Goal: Information Seeking & Learning: Check status

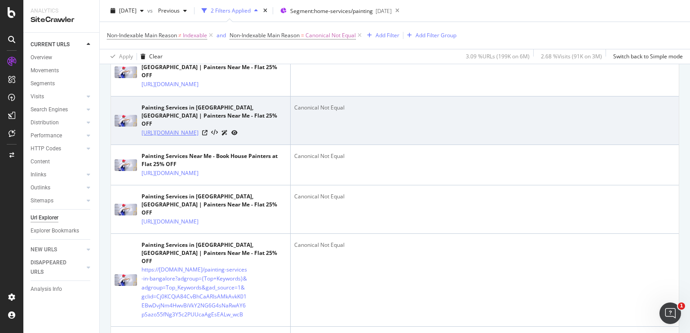
scroll to position [248, 0]
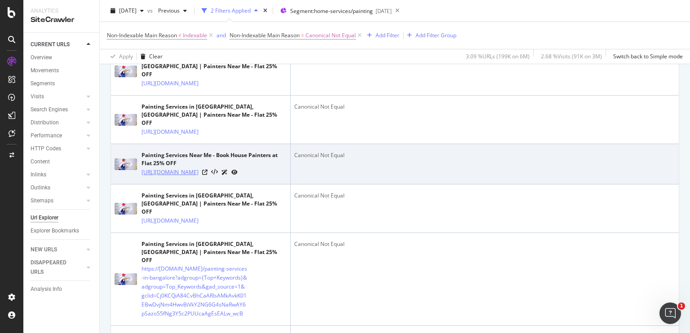
click at [181, 177] on link "https://www.nobroker.in/painting-services?adgroup=Top_Keywords&gclid=CjwKCAjwv8…" at bounding box center [169, 172] width 57 height 9
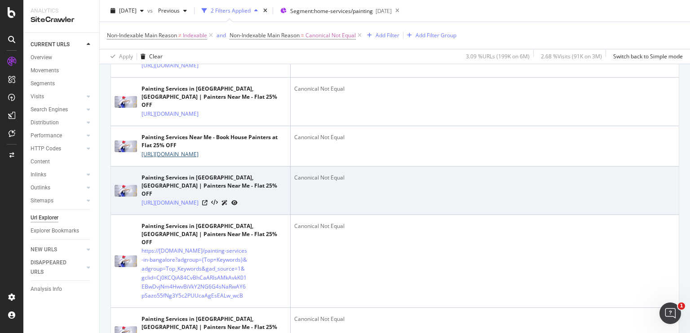
scroll to position [302, 0]
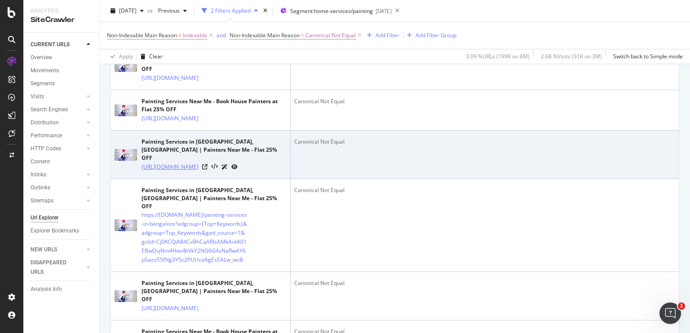
click at [183, 172] on link "https://www.nobroker.in/painting-services-in-bangalore?adgroup=Top_Keywords&gcl…" at bounding box center [169, 167] width 57 height 9
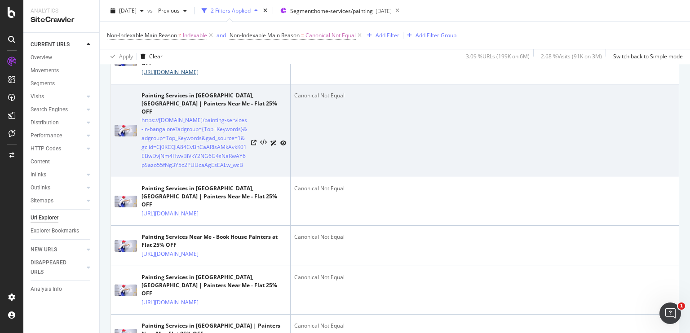
scroll to position [400, 0]
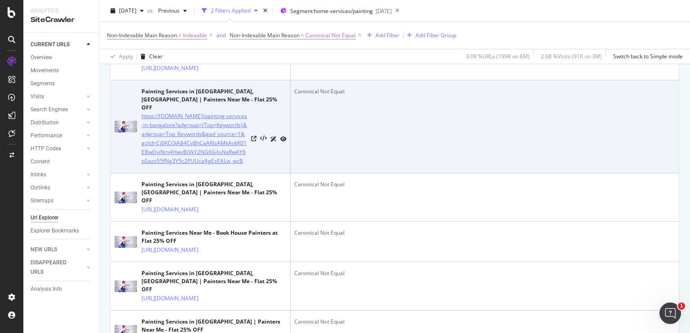
click at [200, 166] on link "https://www.nobroker.in/painting-services-in-bangalore?adgroup={Top+Keywords}&a…" at bounding box center [194, 139] width 106 height 54
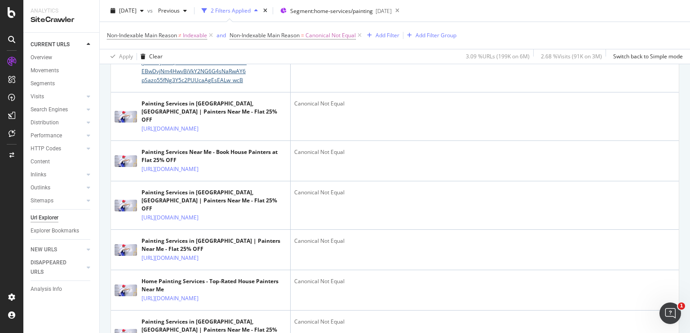
scroll to position [504, 0]
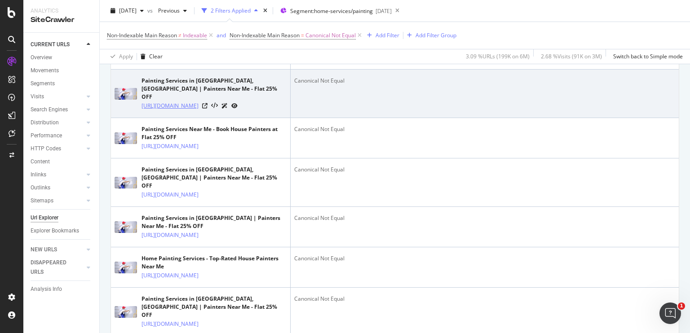
click at [198, 110] on link "https://www.nobroker.in/painting-services-in-bangalore?adgroup=Top_Keywords&gcl…" at bounding box center [169, 105] width 57 height 9
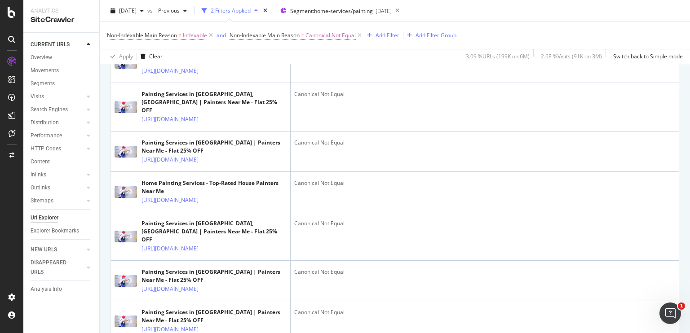
scroll to position [580, 0]
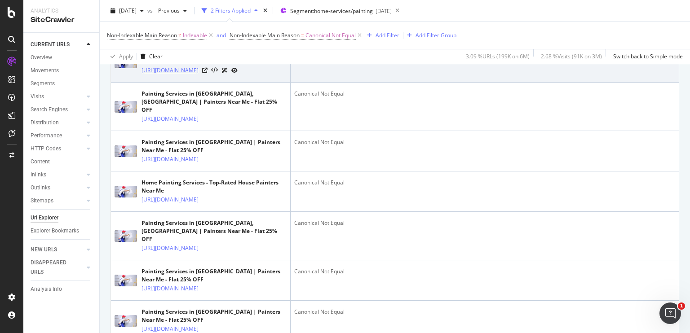
click at [198, 75] on link "https://www.nobroker.in/painting-services?adgroup=Top_Keywords&gclid=Cj0KCQjwnM…" at bounding box center [169, 70] width 57 height 9
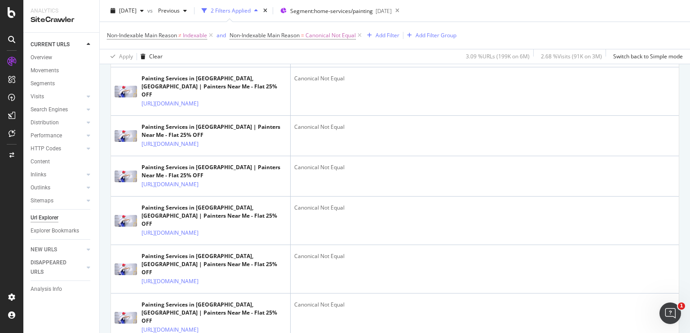
scroll to position [730, 0]
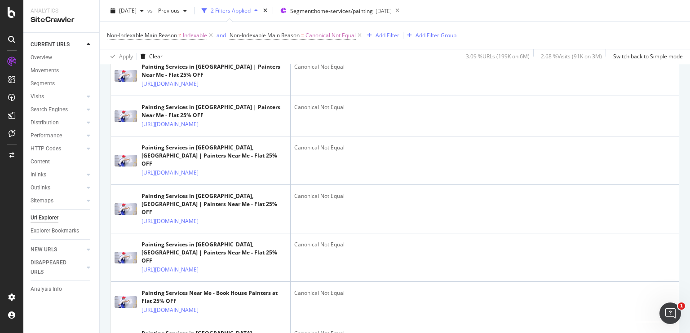
scroll to position [799, 0]
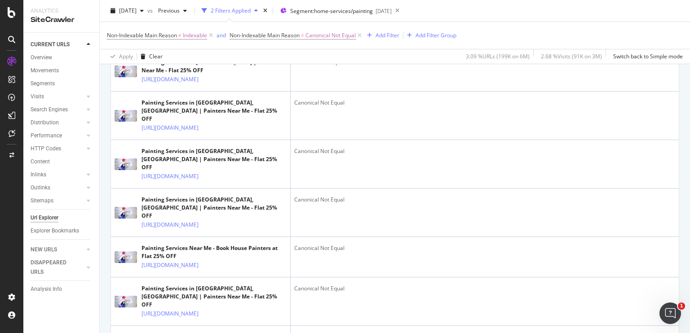
scroll to position [839, 0]
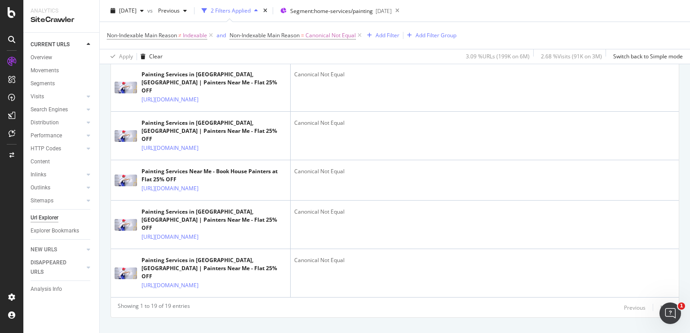
scroll to position [921, 0]
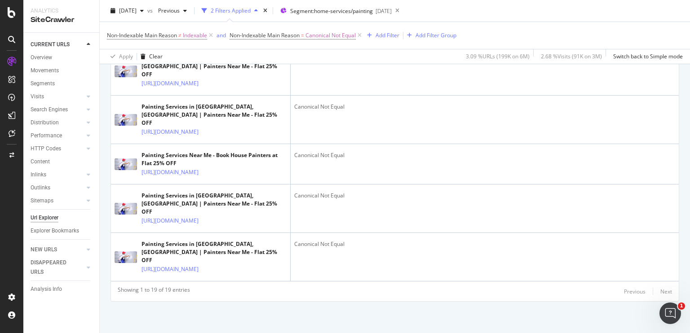
scroll to position [1065, 0]
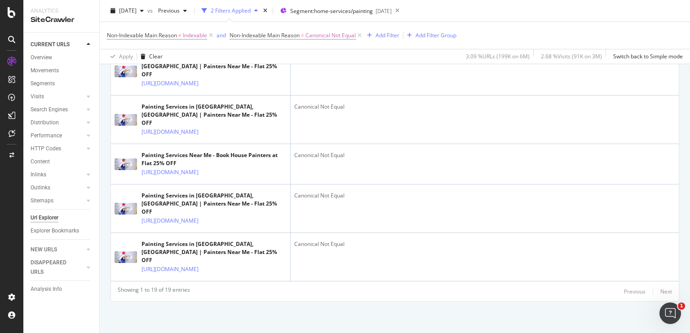
click at [196, 40] on link "https://www.nobroker.in/painting-services-in-bangalore?adgroup=&gclid=CjwKCAjw5…" at bounding box center [169, 35] width 57 height 9
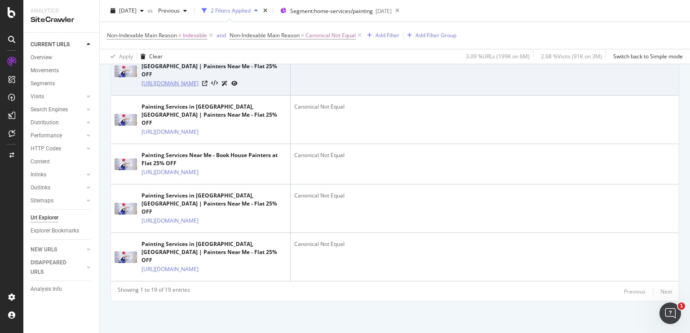
click at [183, 88] on link "https://www.nobroker.in/painting-services-in-bangalore?adgroup=Top_Keywords&gcl…" at bounding box center [169, 83] width 57 height 9
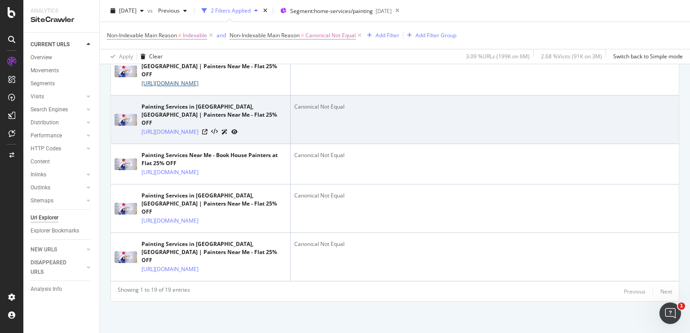
scroll to position [1359, 0]
click at [194, 136] on link "https://www.nobroker.in/painting-services-in-mumbai?ef_id=CjwKCAjwp9qZBhBkEiwAs…" at bounding box center [169, 132] width 57 height 9
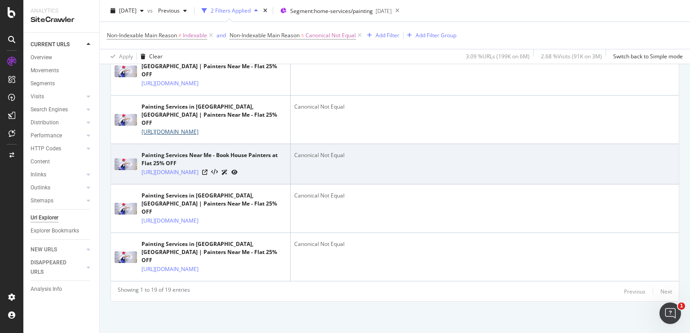
scroll to position [1542, 0]
click at [157, 168] on link "https://www.nobroker.in/painting-services/" at bounding box center [169, 172] width 57 height 9
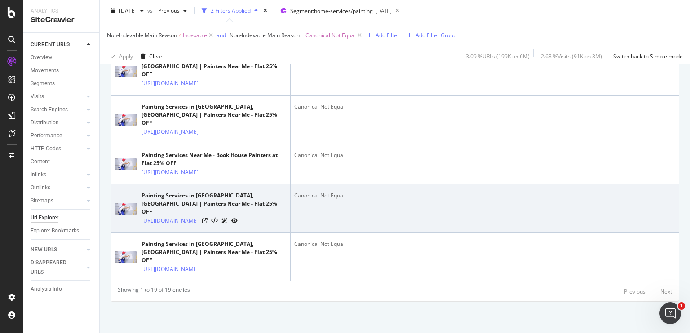
click at [171, 216] on link "https://www.nobroker.in/painting-services-in-bangalore?fromHomePage=&initiator=…" at bounding box center [169, 220] width 57 height 9
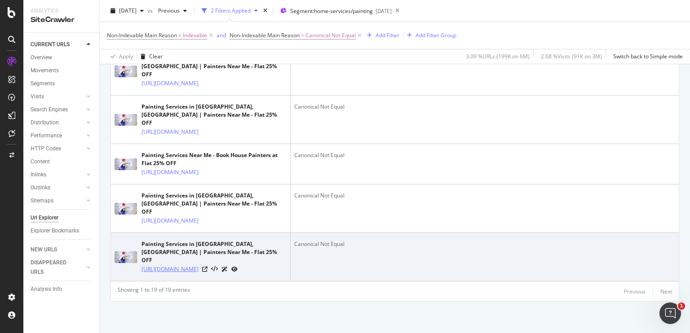
click at [177, 265] on link "https://www.nobroker.in/painting-services-in-bangalore?adgroup=Top_Keywords&gcl…" at bounding box center [169, 269] width 57 height 9
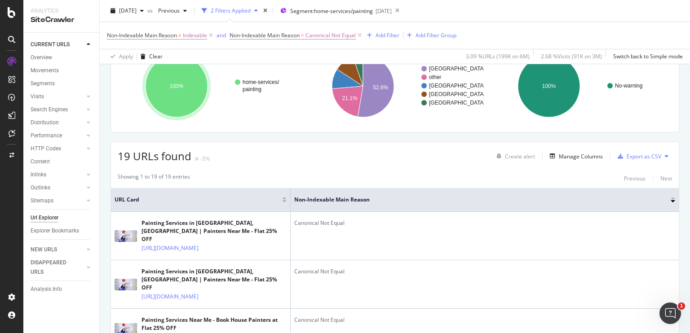
scroll to position [0, 0]
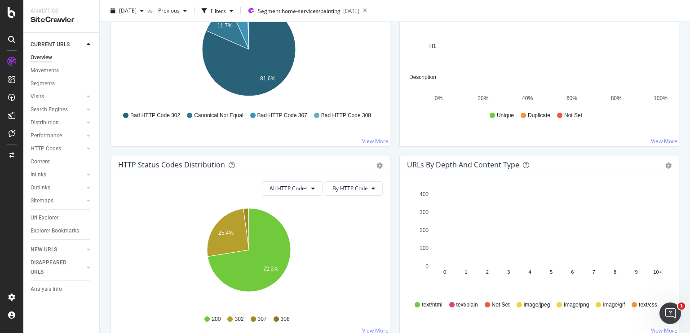
scroll to position [265, 0]
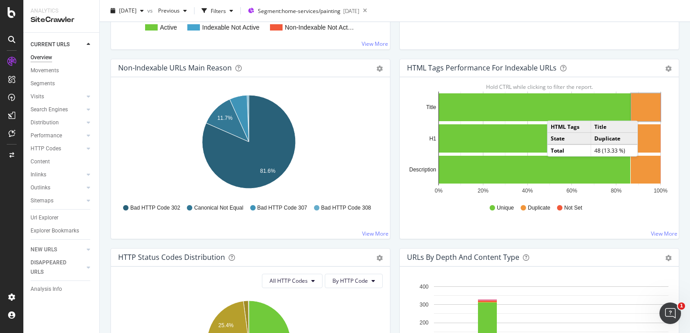
click at [640, 111] on rect "A chart." at bounding box center [645, 107] width 29 height 28
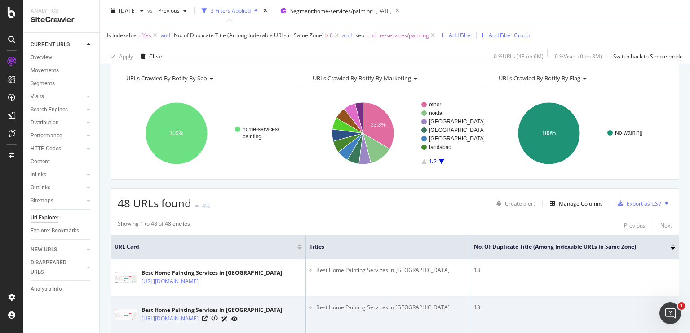
scroll to position [37, 0]
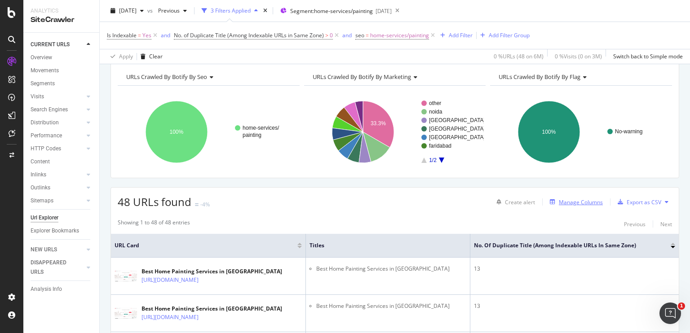
click at [564, 202] on div "Manage Columns" at bounding box center [581, 202] width 44 height 8
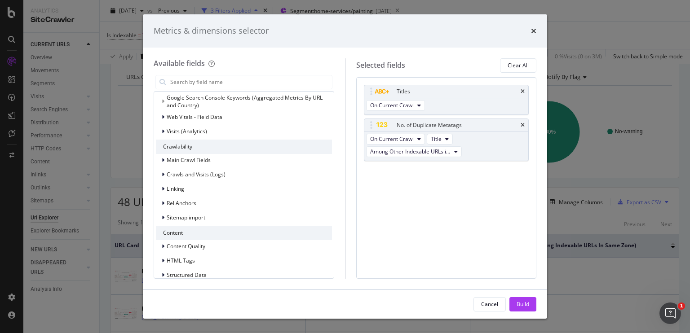
scroll to position [0, 0]
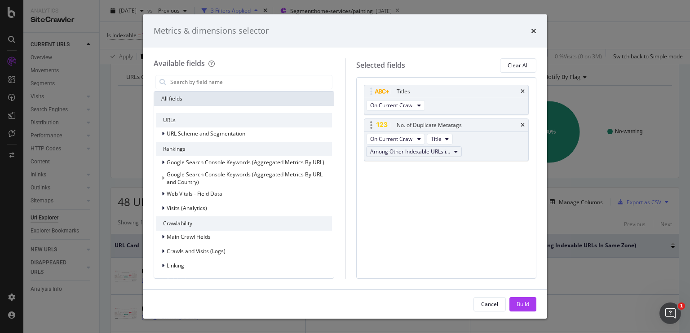
click at [449, 152] on span "Among Other Indexable URLs in Same Zone" at bounding box center [410, 152] width 80 height 8
click at [435, 167] on span "Among All URLs" at bounding box center [429, 167] width 113 height 8
click at [524, 307] on div "Build" at bounding box center [522, 304] width 13 height 8
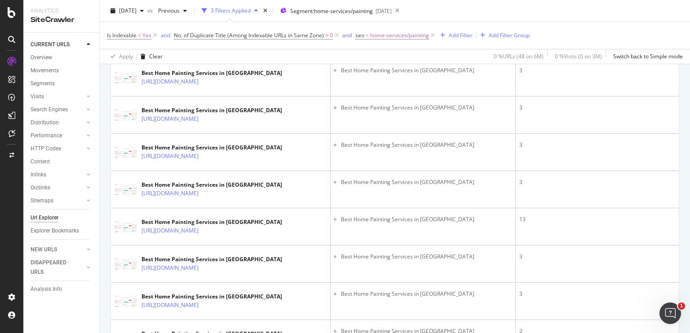
scroll to position [1023, 0]
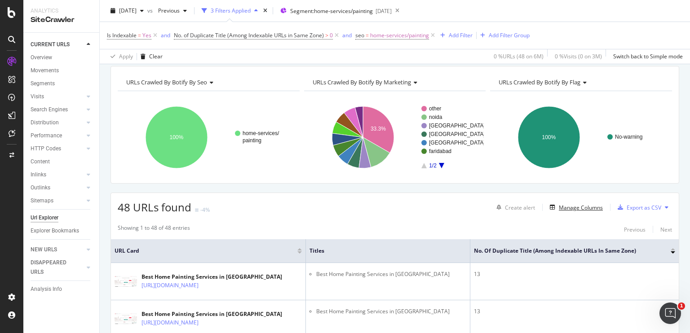
scroll to position [32, 0]
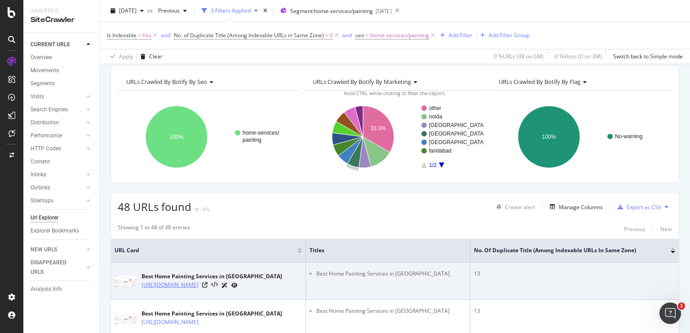
click at [151, 282] on link "[URL][DOMAIN_NAME]" at bounding box center [169, 285] width 57 height 9
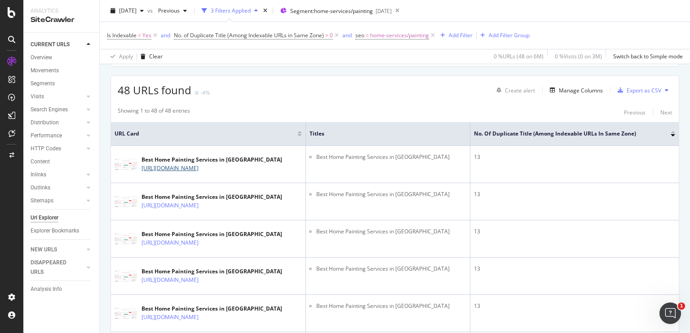
scroll to position [150, 0]
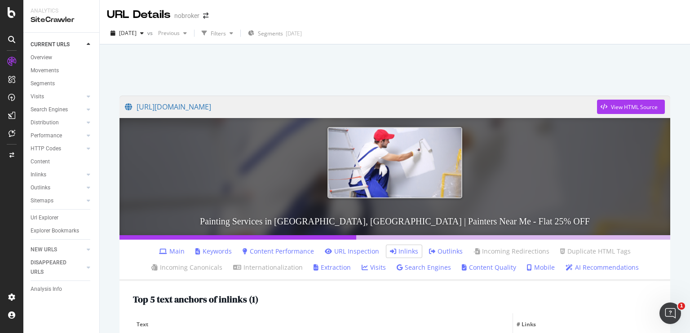
scroll to position [167, 0]
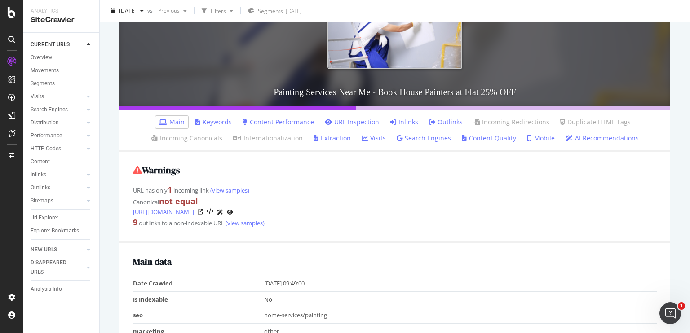
scroll to position [127, 0]
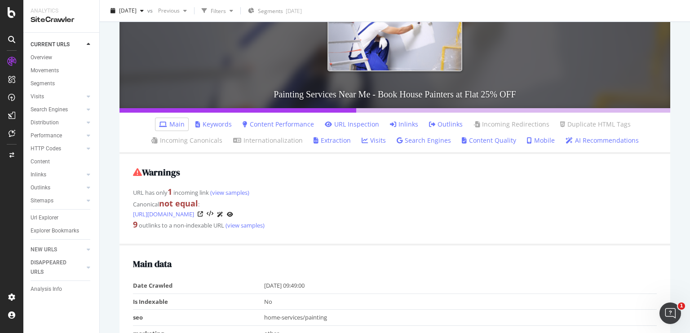
click at [392, 122] on icon at bounding box center [393, 124] width 6 height 6
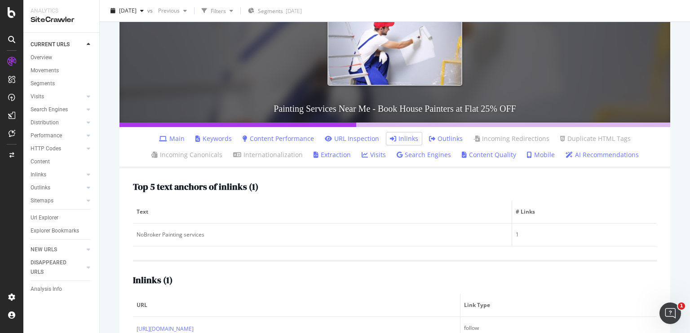
scroll to position [142, 0]
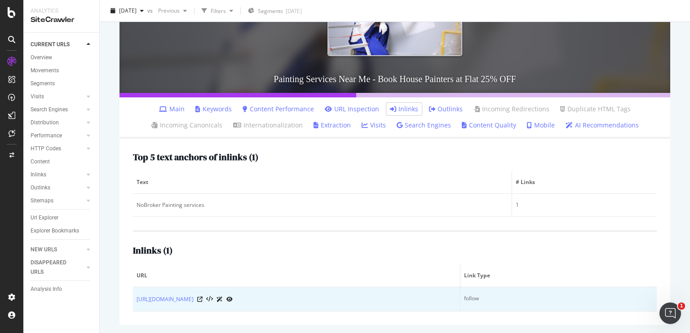
click at [329, 303] on td "https://www.nobroker.in/blog/royal-texture-paint-designs-for-hall/" at bounding box center [296, 299] width 327 height 24
drag, startPoint x: 132, startPoint y: 299, endPoint x: 304, endPoint y: 310, distance: 172.7
click at [304, 310] on div "Top 5 text anchors of inlinks ( 1 ) Text # Links NoBroker Painting services 1 I…" at bounding box center [394, 232] width 550 height 186
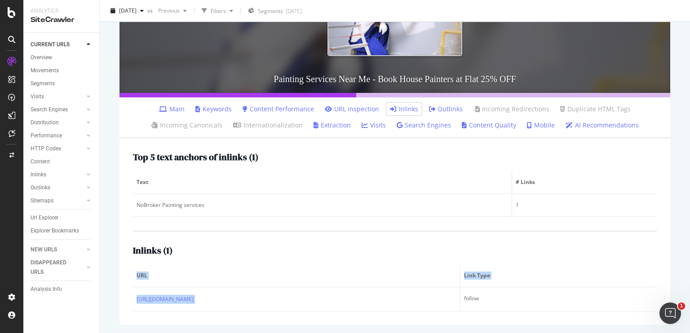
click at [304, 312] on div "Top 5 text anchors of inlinks ( 1 ) Text # Links NoBroker Painting services 1 I…" at bounding box center [394, 232] width 550 height 186
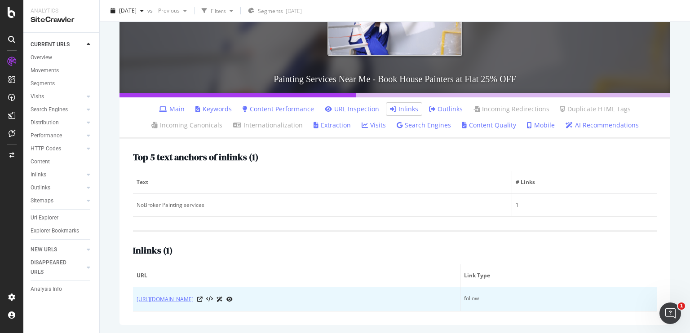
copy link "https://www.nobroker.in/blog/royal-texture-paint-designs-for-hall/"
drag, startPoint x: 303, startPoint y: 304, endPoint x: 138, endPoint y: 302, distance: 165.2
click at [138, 302] on td "https://www.nobroker.in/blog/royal-texture-paint-designs-for-hall/" at bounding box center [296, 299] width 327 height 24
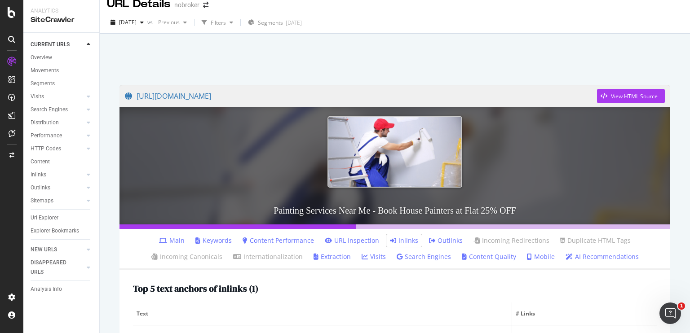
scroll to position [0, 0]
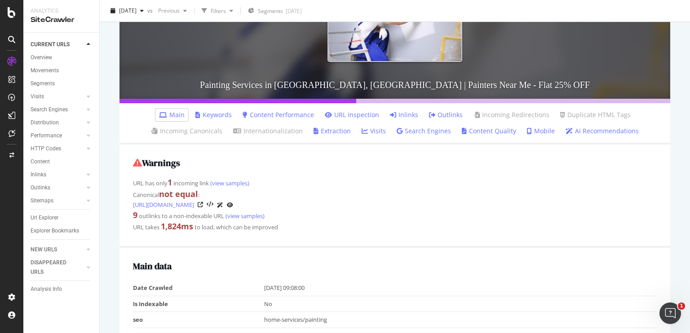
scroll to position [156, 0]
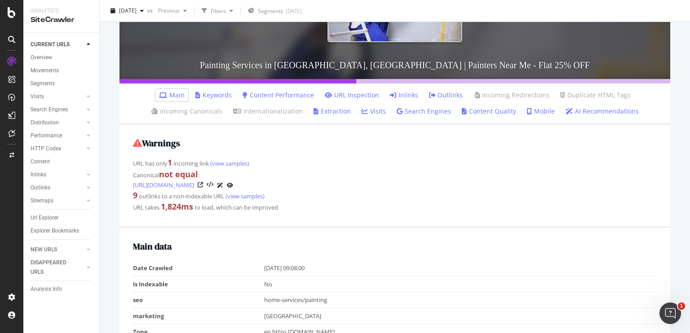
click at [397, 95] on link "Inlinks" at bounding box center [404, 95] width 28 height 9
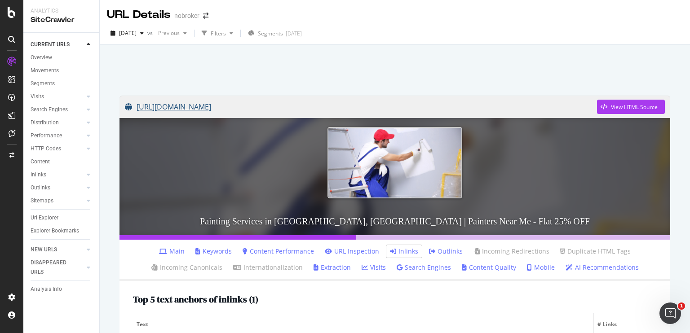
scroll to position [142, 0]
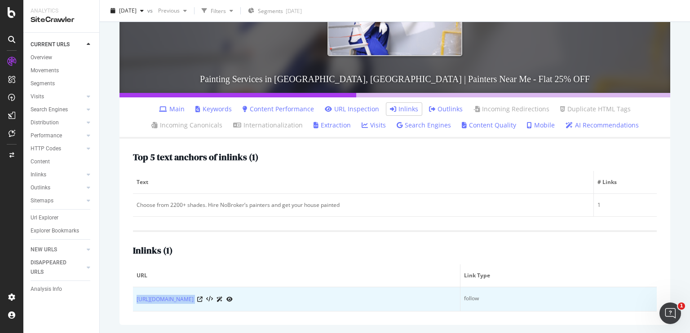
copy div "https://www.nobroker.in/forum/how-much-paint-per-sq-ft/"
drag, startPoint x: 286, startPoint y: 304, endPoint x: 136, endPoint y: 292, distance: 150.4
click at [136, 292] on td "https://www.nobroker.in/forum/how-much-paint-per-sq-ft/" at bounding box center [296, 299] width 327 height 24
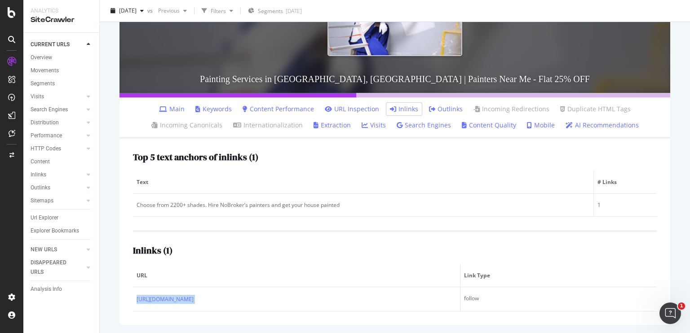
scroll to position [0, 0]
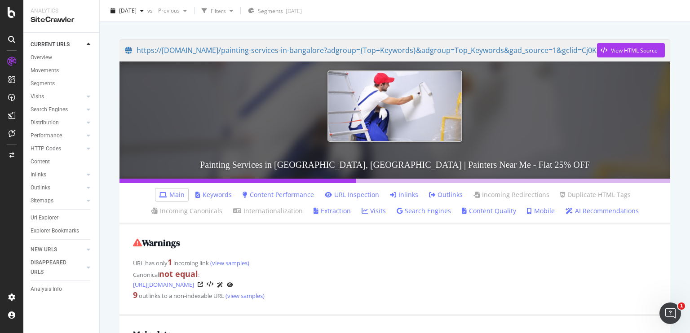
scroll to position [56, 0]
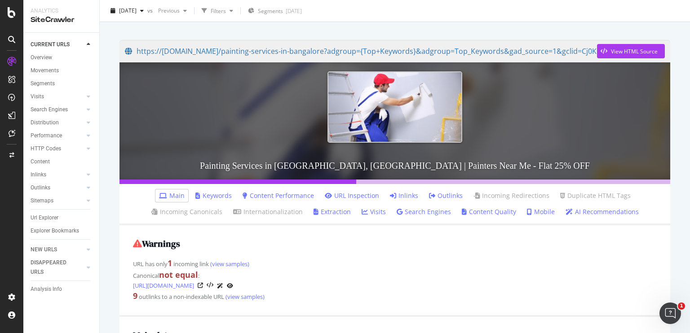
click at [392, 195] on icon at bounding box center [393, 196] width 6 height 6
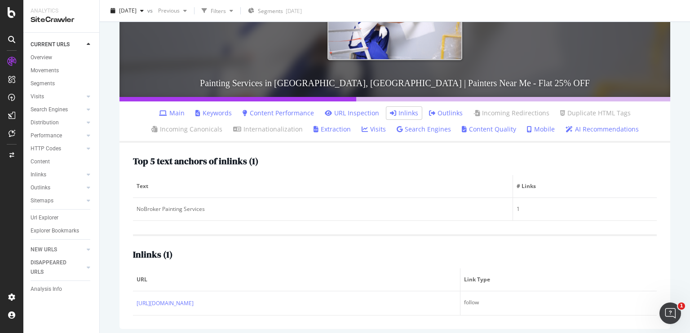
scroll to position [142, 0]
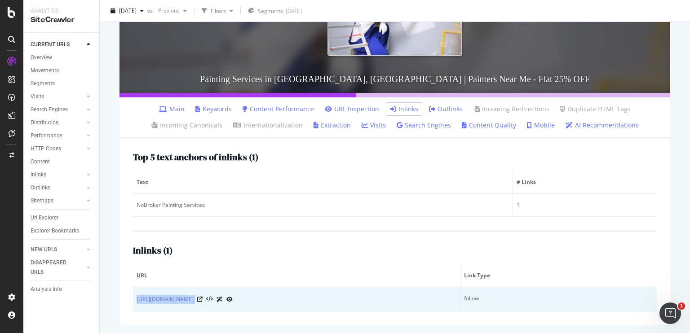
drag, startPoint x: 293, startPoint y: 304, endPoint x: 136, endPoint y: 306, distance: 157.1
click at [136, 306] on td "[URL][DOMAIN_NAME]" at bounding box center [296, 299] width 327 height 24
copy div "[URL][DOMAIN_NAME]"
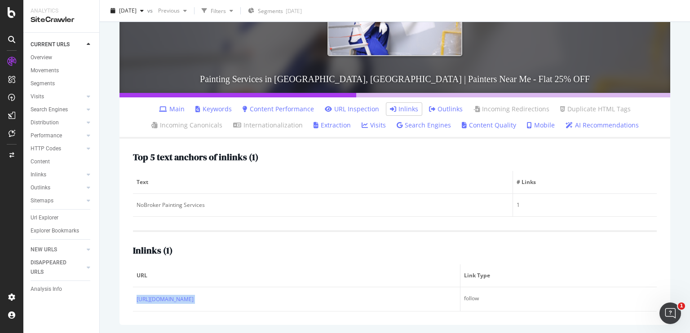
scroll to position [0, 0]
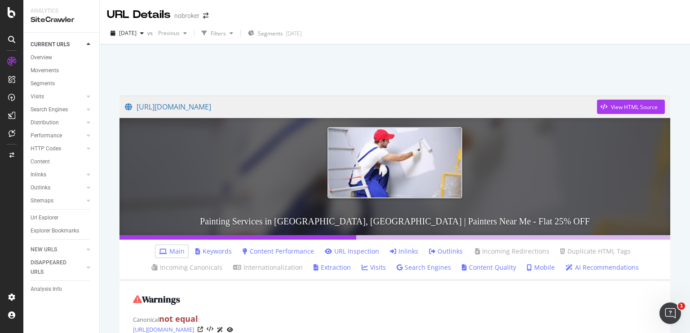
scroll to position [1, 0]
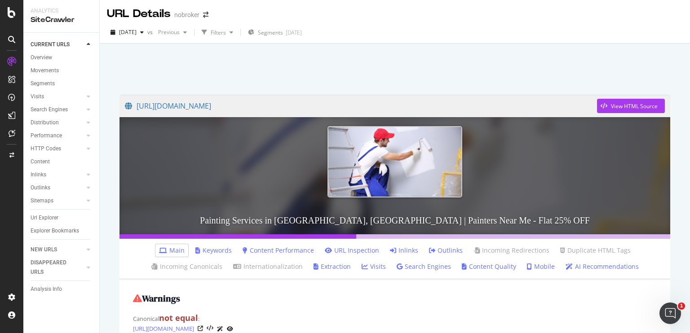
click at [397, 251] on link "Inlinks" at bounding box center [404, 250] width 28 height 9
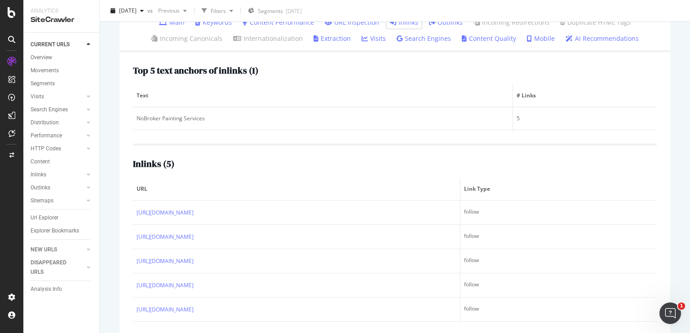
scroll to position [239, 0]
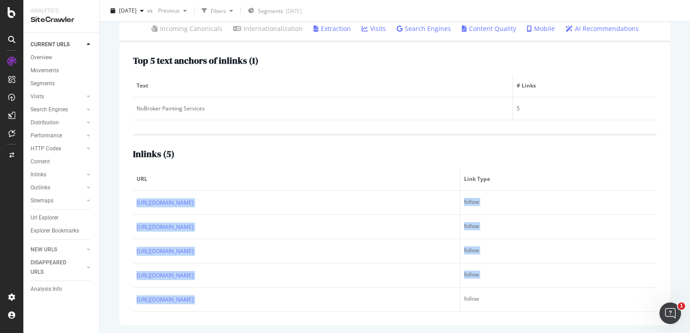
drag, startPoint x: 314, startPoint y: 310, endPoint x: 132, endPoint y: 209, distance: 207.6
click at [132, 209] on div "Top 5 text anchors of inlinks ( 1 ) Text # Links NoBroker Painting Services 5 I…" at bounding box center [394, 183] width 550 height 283
copy table "URL Link Type https://www.nobroker.in/blog/off-white-colour-combination/ follow…"
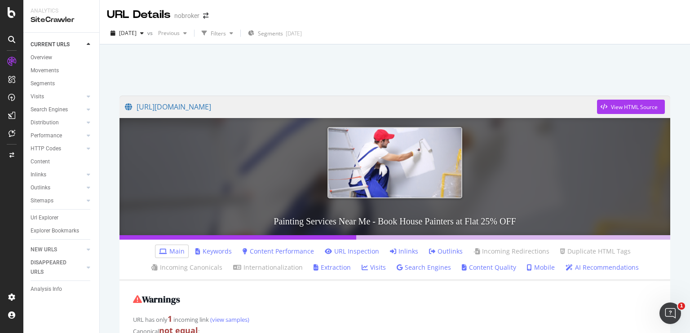
click at [392, 249] on icon at bounding box center [393, 251] width 6 height 6
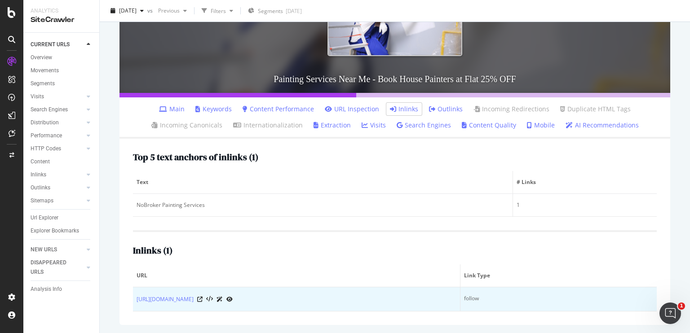
drag, startPoint x: 261, startPoint y: 305, endPoint x: 133, endPoint y: 298, distance: 127.7
click at [133, 298] on td "https://www.nobroker.in/blog/types-of-wall-paint/" at bounding box center [296, 299] width 327 height 24
copy link "https://www.nobroker.in/blog/types-of-wall-paint/"
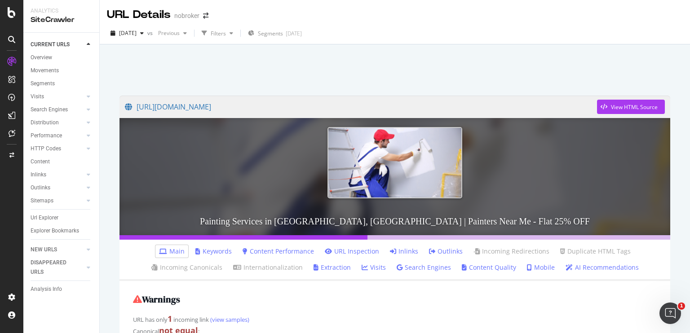
click at [402, 251] on link "Inlinks" at bounding box center [404, 251] width 28 height 9
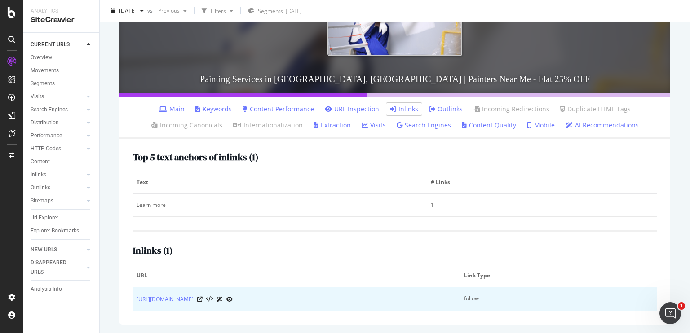
click at [323, 308] on td "https://www.nobroker.in/blog/web-stories/bangalore-house-painting-cost/" at bounding box center [296, 299] width 327 height 24
drag, startPoint x: 323, startPoint y: 308, endPoint x: 136, endPoint y: 290, distance: 187.6
click at [136, 290] on td "https://www.nobroker.in/blog/web-stories/bangalore-house-painting-cost/" at bounding box center [296, 299] width 327 height 24
copy link "https://www.nobroker.in/blog/web-stories/bangalore-house-painting-cost/"
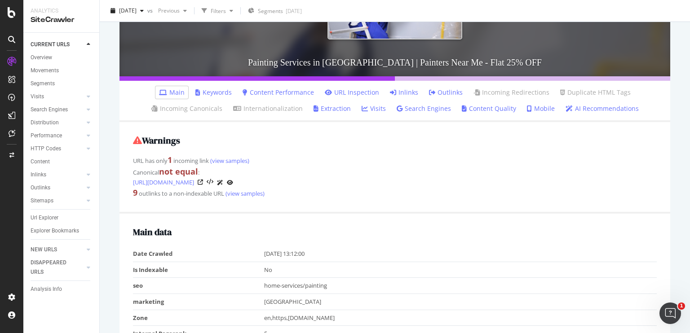
scroll to position [160, 0]
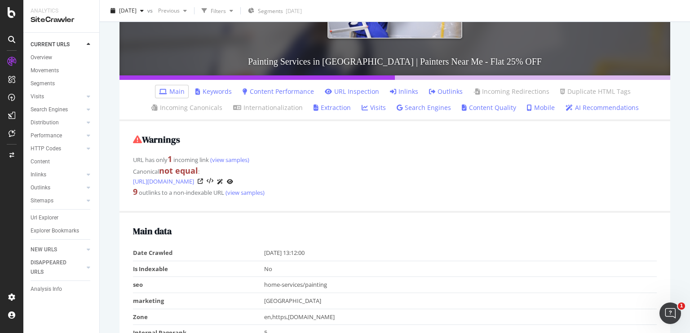
click at [398, 91] on link "Inlinks" at bounding box center [404, 91] width 28 height 9
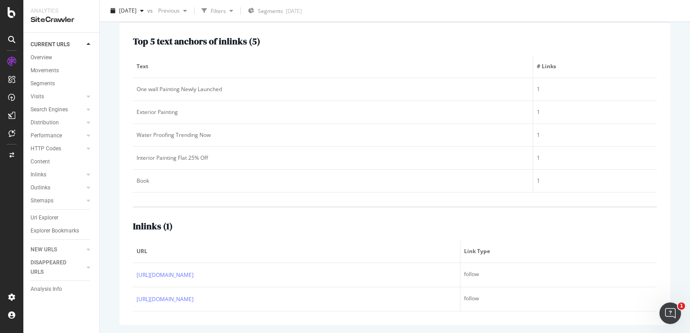
scroll to position [258, 0]
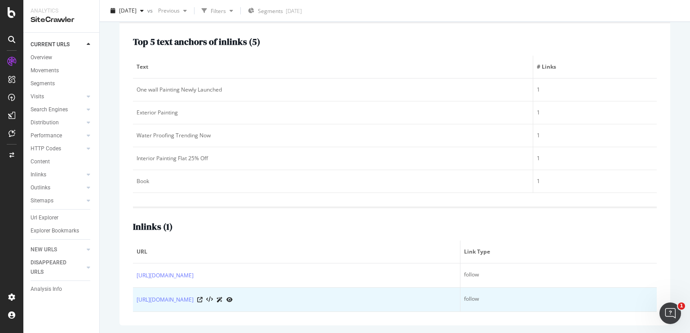
copy table "URL Link Type [URL][DOMAIN_NAME] follow [URL][DOMAIN_NAME]"
drag, startPoint x: 129, startPoint y: 269, endPoint x: 313, endPoint y: 303, distance: 187.6
click at [313, 303] on div "Top 5 text anchors of inlinks ( 5 ) Text # Links One wall Painting Newly Launch…" at bounding box center [394, 174] width 550 height 302
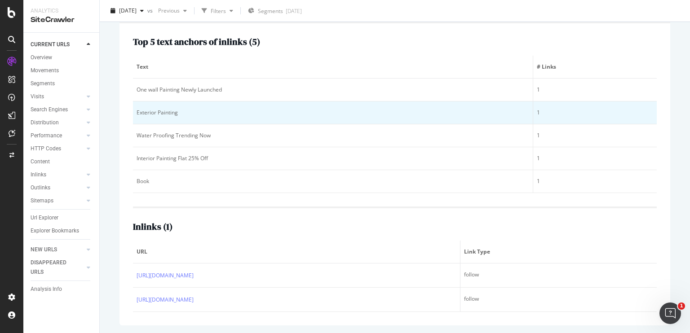
scroll to position [0, 0]
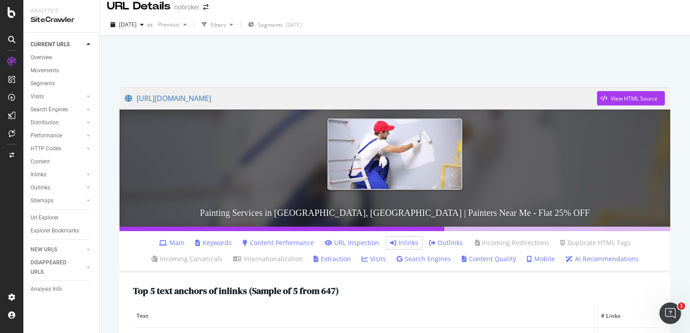
scroll to position [9, 0]
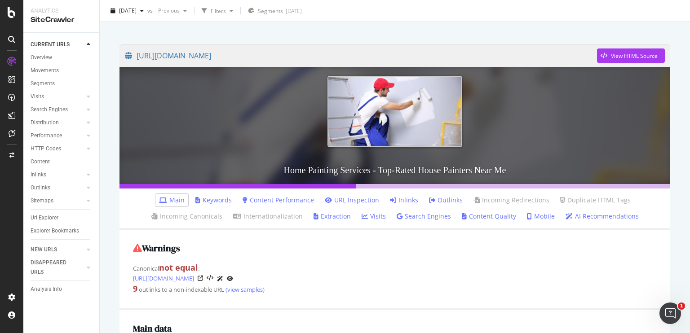
scroll to position [52, 0]
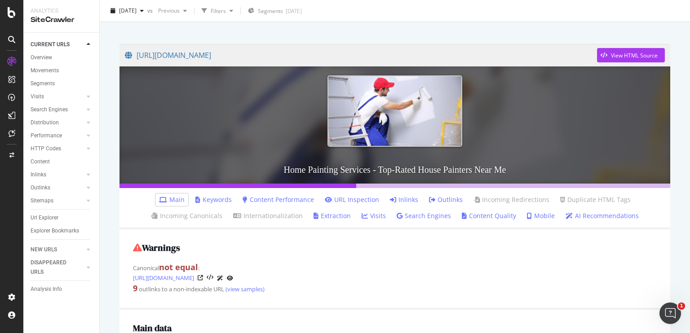
click at [395, 197] on link "Inlinks" at bounding box center [404, 199] width 28 height 9
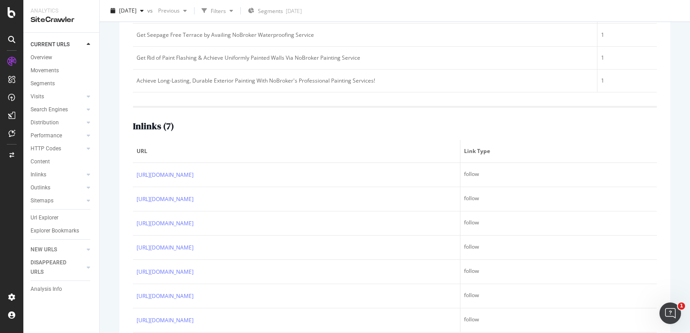
scroll to position [379, 0]
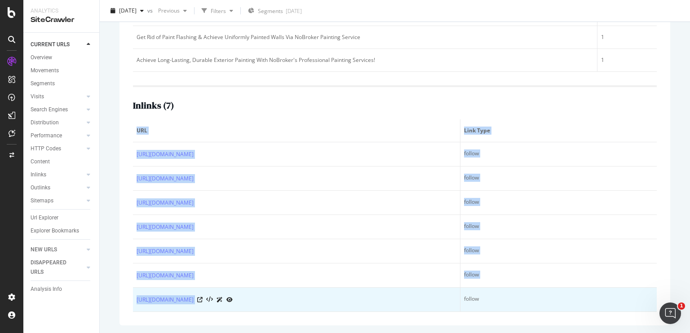
drag, startPoint x: 123, startPoint y: 151, endPoint x: 289, endPoint y: 304, distance: 225.3
click at [289, 304] on div "Top 5 text anchors of inlinks ( 5 ) Text # Links Avail NoBroker Home Painting S…" at bounding box center [394, 113] width 550 height 423
copy table "URL Link Type https://www.nobroker.in/forum/what-is-south-west-wall-colour-as-p…"
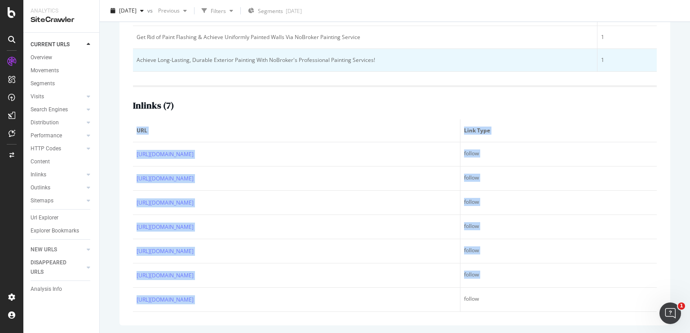
scroll to position [0, 0]
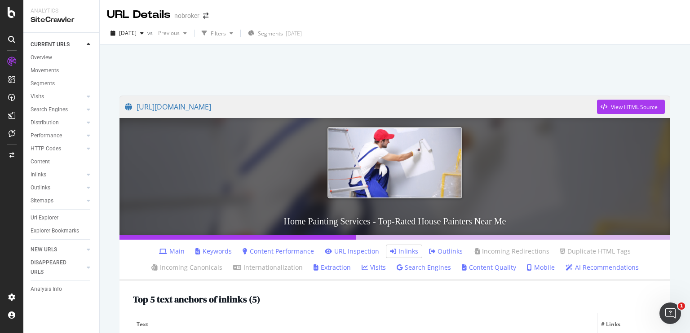
drag, startPoint x: 317, startPoint y: 106, endPoint x: 272, endPoint y: 73, distance: 55.6
click at [272, 73] on div at bounding box center [394, 67] width 568 height 38
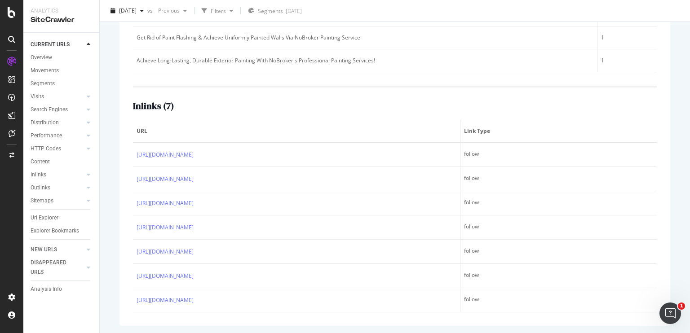
scroll to position [379, 0]
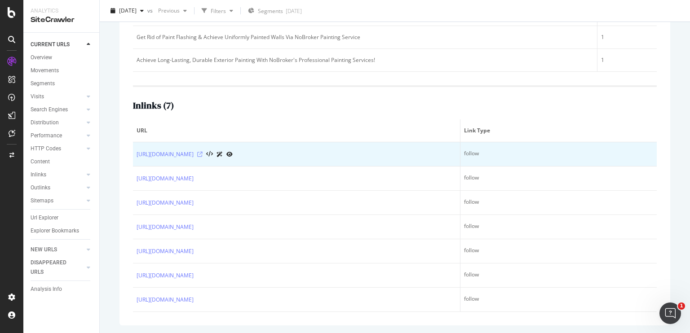
click at [202, 152] on icon at bounding box center [199, 154] width 5 height 5
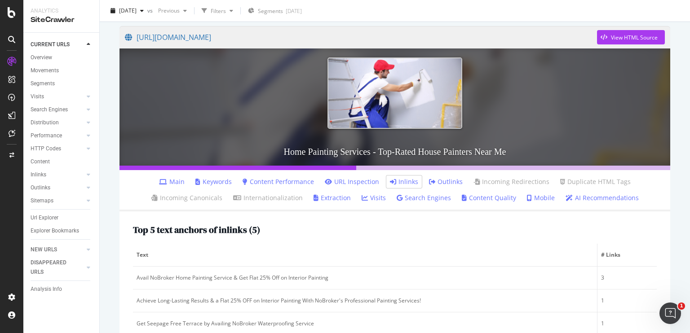
scroll to position [0, 0]
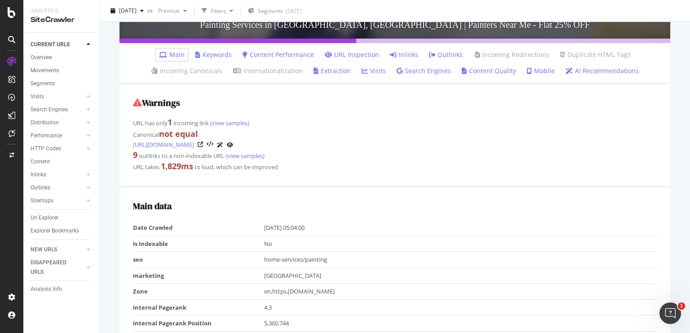
scroll to position [196, 0]
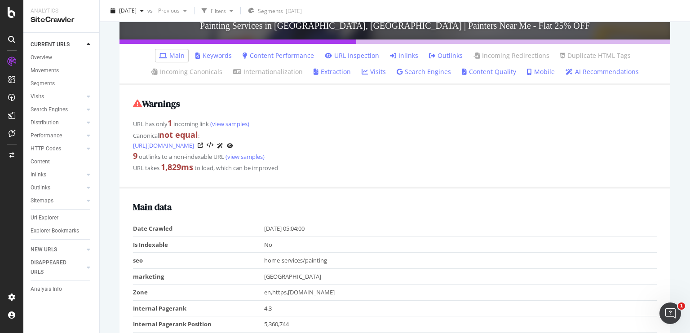
click at [395, 56] on link "Inlinks" at bounding box center [404, 55] width 28 height 9
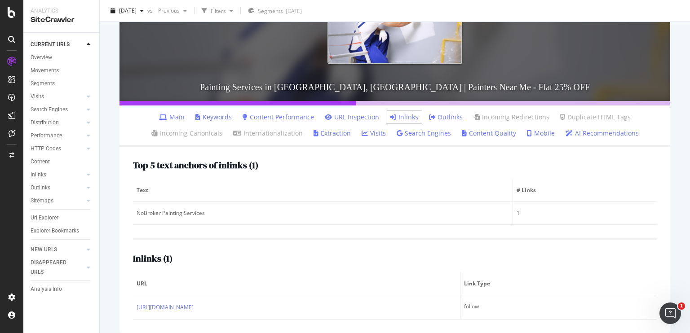
scroll to position [142, 0]
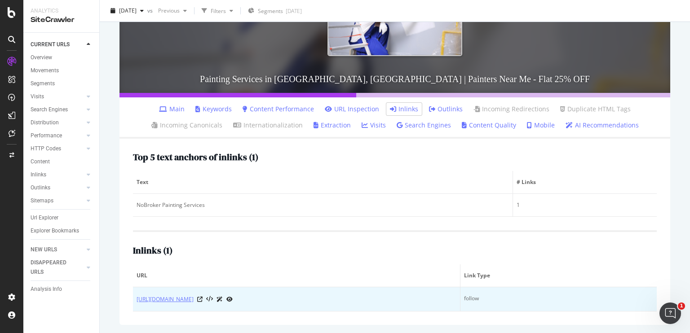
drag, startPoint x: 280, startPoint y: 301, endPoint x: 136, endPoint y: 296, distance: 143.8
click at [136, 296] on div "https://www.nobroker.in/blog/violet-colour-combination/" at bounding box center [296, 299] width 320 height 9
copy link "https://www.nobroker.in/blog/violet-colour-combination/"
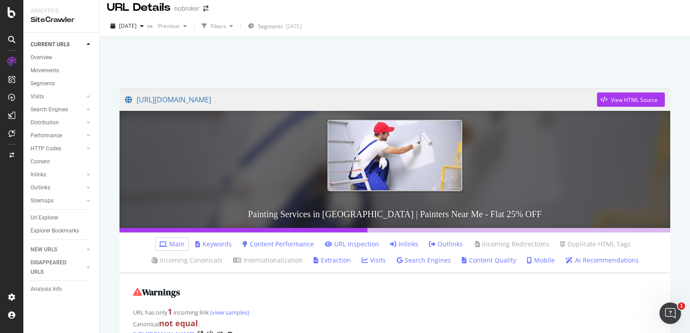
scroll to position [6, 0]
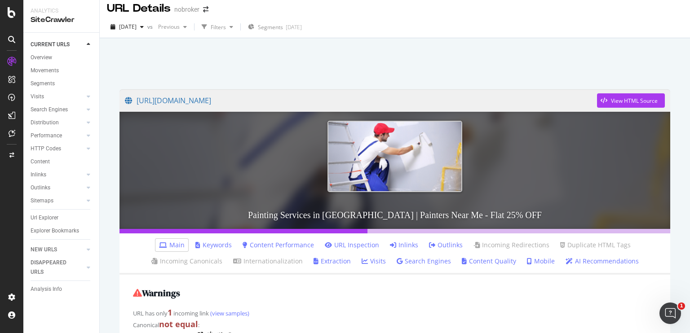
click at [393, 242] on link "Inlinks" at bounding box center [404, 245] width 28 height 9
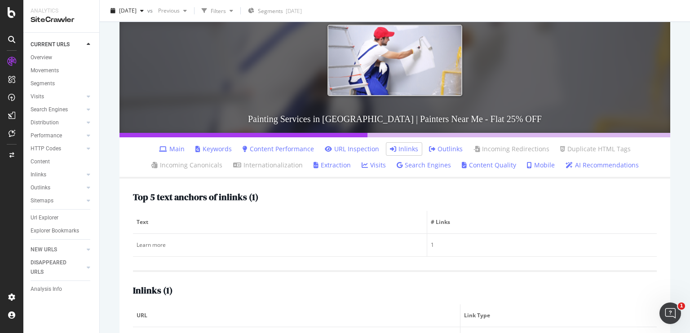
scroll to position [142, 0]
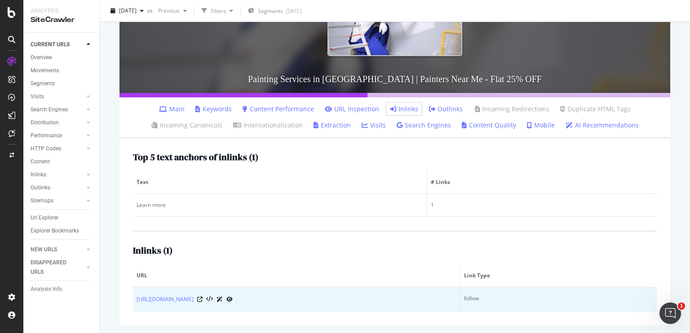
drag, startPoint x: 131, startPoint y: 294, endPoint x: 293, endPoint y: 309, distance: 162.8
click at [293, 309] on div "Top 5 text anchors of inlinks ( 1 ) Text # Links Learn more 1 Inlinks ( 1 ) URL…" at bounding box center [394, 232] width 550 height 186
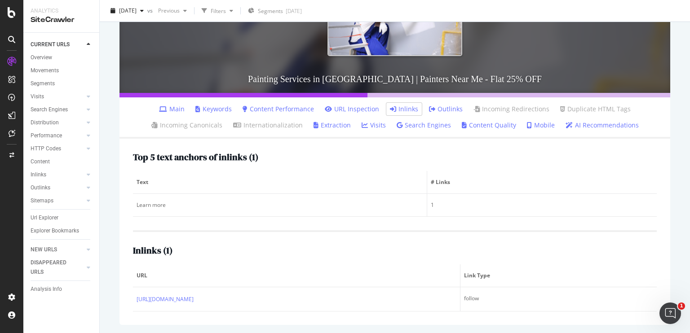
click at [298, 316] on div "Top 5 text anchors of inlinks ( 1 ) Text # Links Learn more 1 Inlinks ( 1 ) URL…" at bounding box center [394, 232] width 550 height 186
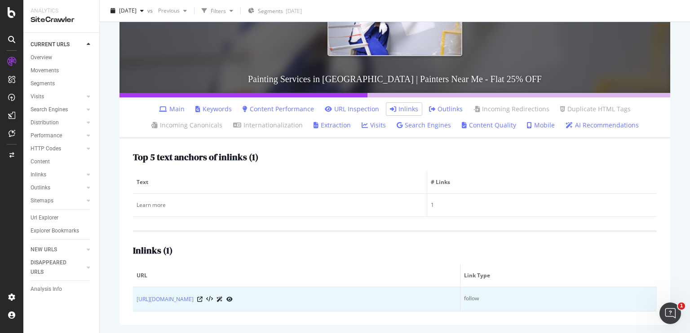
copy link "https://www.nobroker.in/blog/web-stories/pune-house-painting-cost/"
drag, startPoint x: 311, startPoint y: 302, endPoint x: 133, endPoint y: 303, distance: 177.3
click at [133, 303] on td "https://www.nobroker.in/blog/web-stories/pune-house-painting-cost/" at bounding box center [296, 299] width 327 height 24
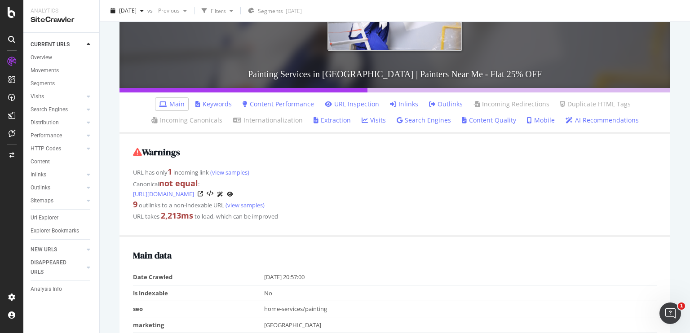
scroll to position [148, 0]
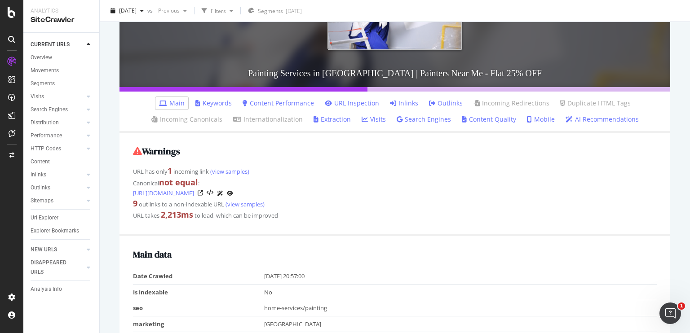
click at [403, 100] on link "Inlinks" at bounding box center [404, 103] width 28 height 9
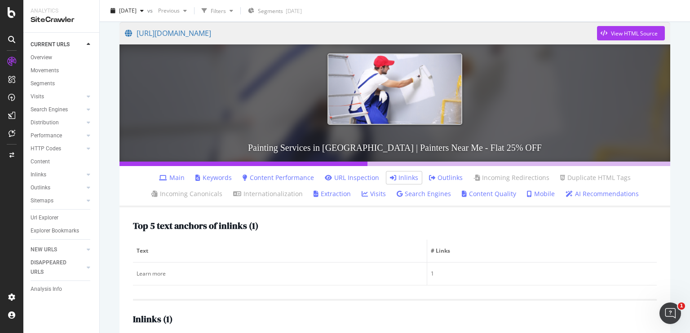
scroll to position [142, 0]
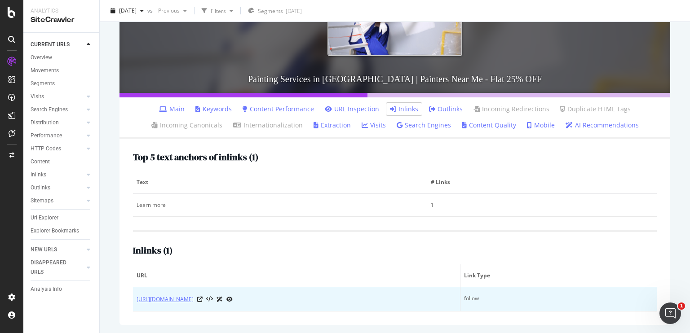
drag, startPoint x: 128, startPoint y: 300, endPoint x: 268, endPoint y: 299, distance: 140.1
click at [268, 299] on div "Top 5 text anchors of inlinks ( 1 ) Text # Links Learn more 1 Inlinks ( 1 ) URL…" at bounding box center [394, 232] width 550 height 186
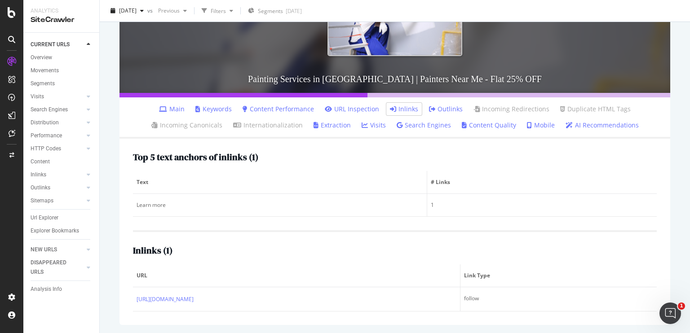
click at [291, 316] on div "Top 5 text anchors of inlinks ( 1 ) Text # Links Learn more 1 Inlinks ( 1 ) URL…" at bounding box center [394, 232] width 550 height 186
click at [313, 314] on div "Top 5 text anchors of inlinks ( 1 ) Text # Links Learn more 1 Inlinks ( 1 ) URL…" at bounding box center [394, 232] width 550 height 186
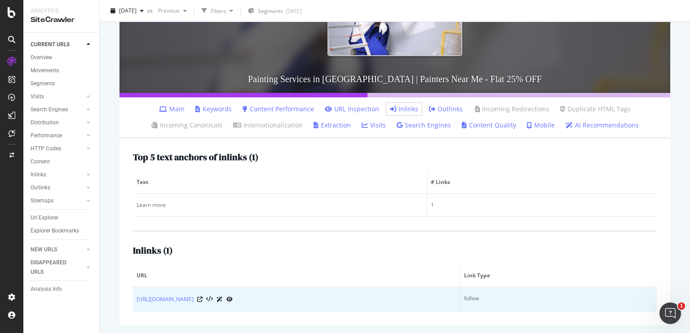
drag, startPoint x: 310, startPoint y: 300, endPoint x: 135, endPoint y: 304, distance: 175.6
click at [135, 304] on td "[URL][DOMAIN_NAME]" at bounding box center [296, 299] width 327 height 24
copy link "[URL][DOMAIN_NAME]"
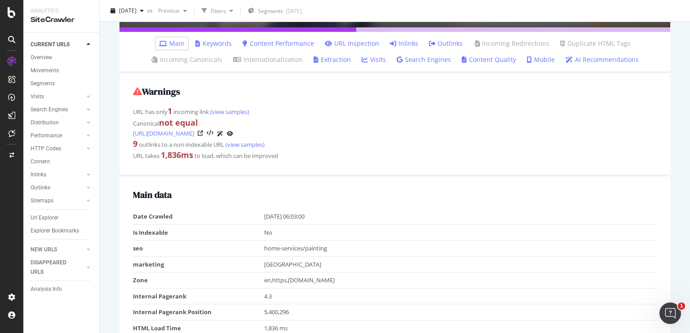
scroll to position [220, 0]
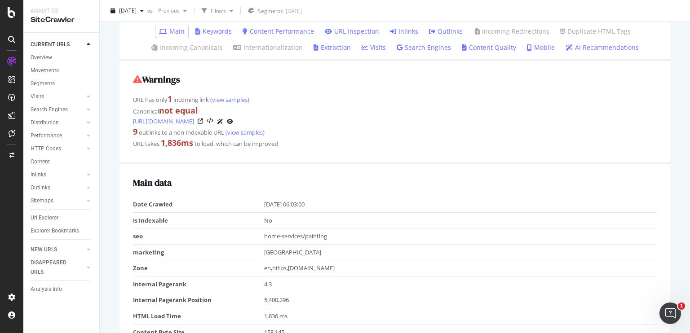
click at [407, 28] on link "Inlinks" at bounding box center [404, 31] width 28 height 9
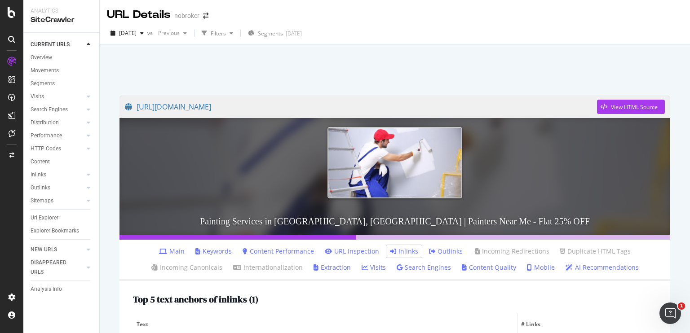
scroll to position [142, 0]
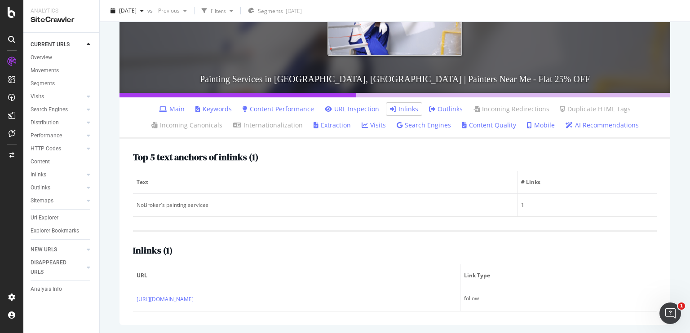
click at [128, 294] on div "Top 5 text anchors of inlinks ( 1 ) Text # Links NoBroker's painting services 1…" at bounding box center [394, 232] width 550 height 186
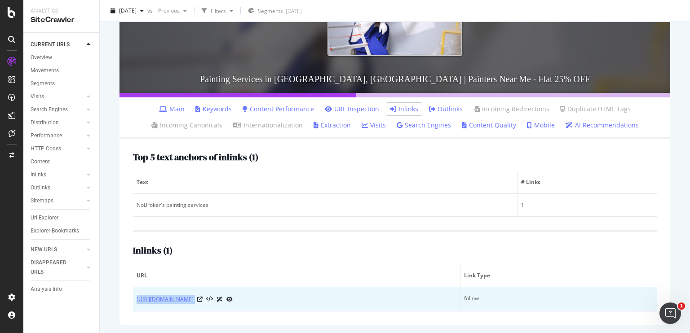
copy div "https://www.nobroker.in/blog/painting-wood-furniture/"
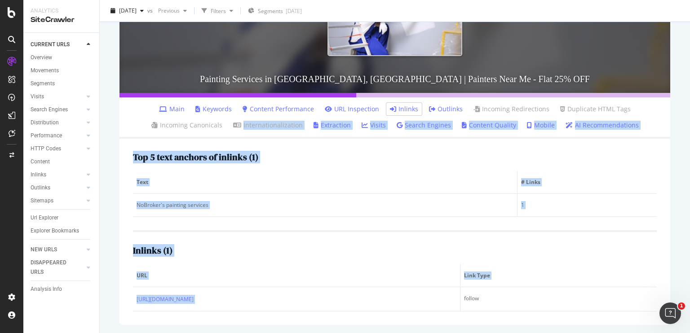
drag, startPoint x: 277, startPoint y: 307, endPoint x: 232, endPoint y: 106, distance: 205.7
click at [232, 106] on div "https://www.nobroker.in/painting-services-in-bangalore?adgroup=&gclid=CjwKCAjw5…" at bounding box center [394, 139] width 568 height 390
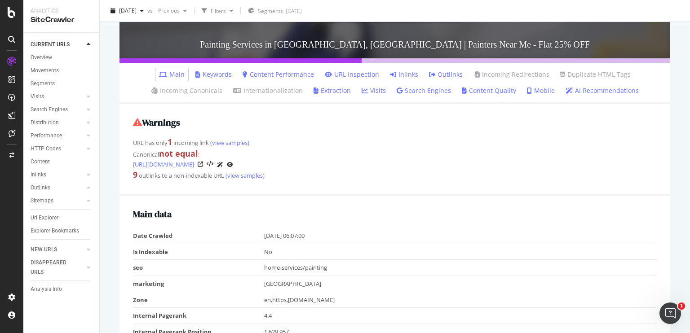
scroll to position [176, 0]
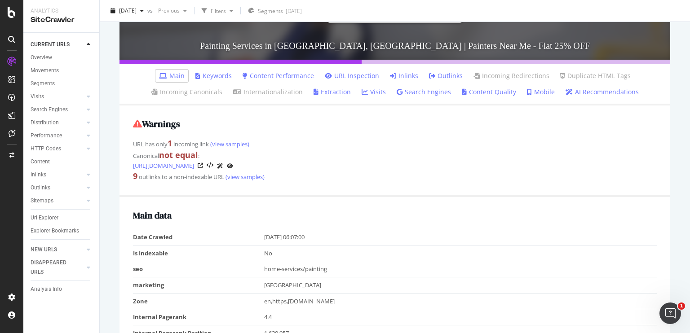
click at [400, 76] on link "Inlinks" at bounding box center [404, 75] width 28 height 9
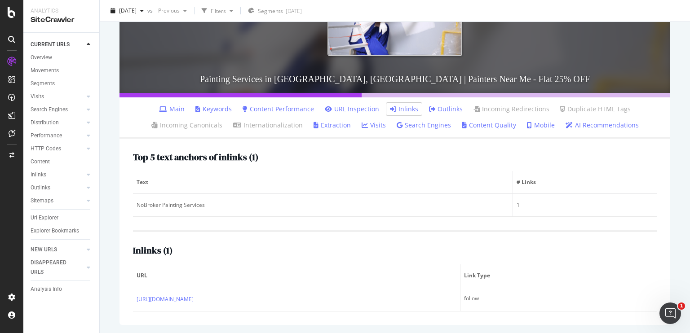
scroll to position [142, 0]
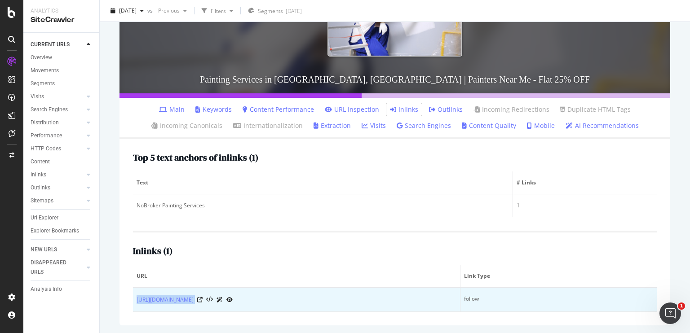
drag, startPoint x: 297, startPoint y: 308, endPoint x: 136, endPoint y: 302, distance: 160.9
click at [136, 302] on td "https://www.nobroker.in/painting-services/house-painting-cost" at bounding box center [296, 300] width 327 height 24
copy div "https://www.nobroker.in/painting-services/house-painting-cost"
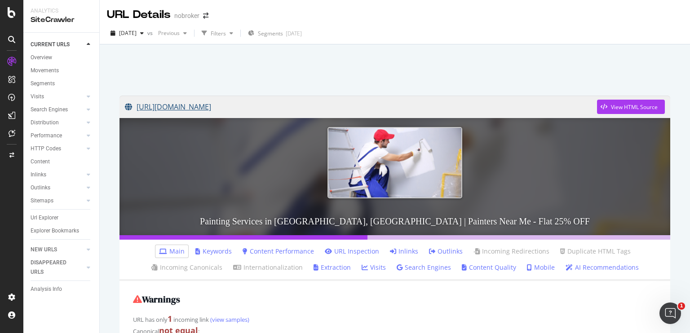
scroll to position [115, 0]
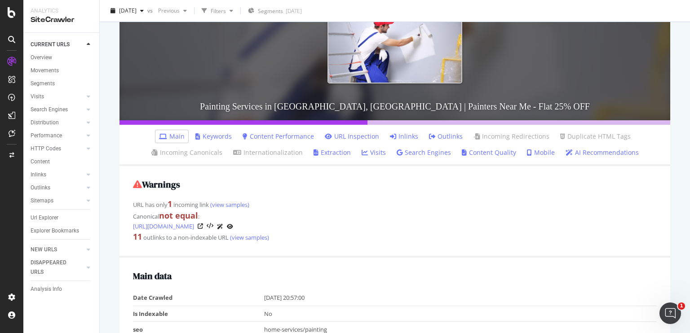
click at [396, 140] on link "Inlinks" at bounding box center [404, 136] width 28 height 9
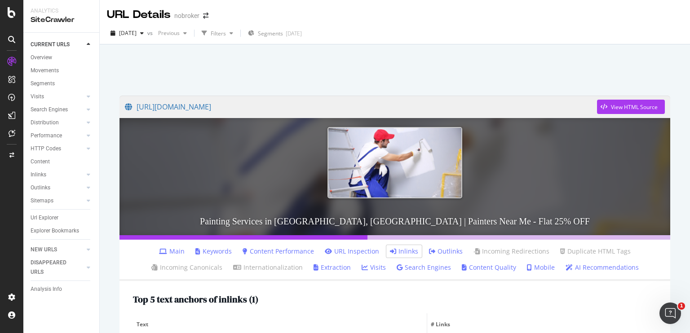
scroll to position [142, 0]
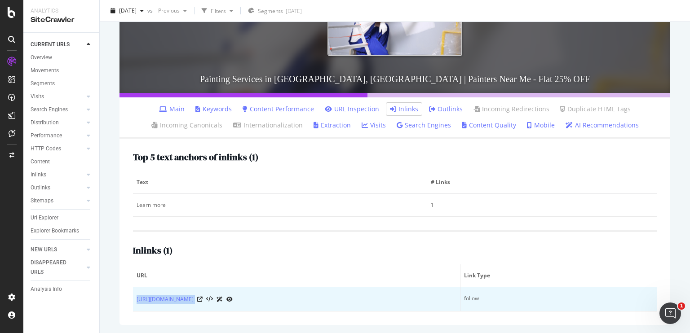
copy div "[URL][DOMAIN_NAME]"
drag, startPoint x: 321, startPoint y: 308, endPoint x: 134, endPoint y: 290, distance: 187.2
click at [134, 290] on td "[URL][DOMAIN_NAME]" at bounding box center [296, 299] width 327 height 24
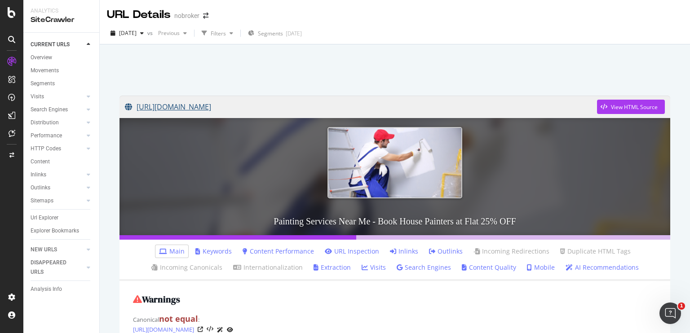
scroll to position [47, 0]
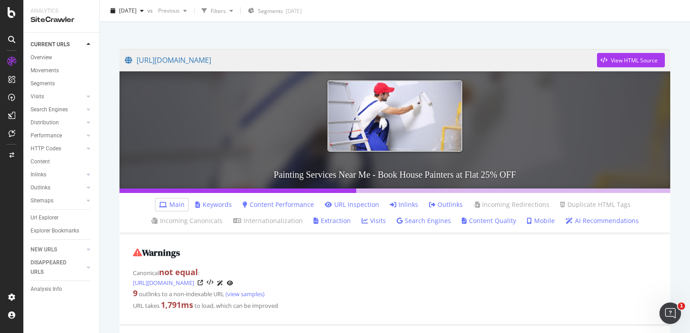
click at [395, 204] on link "Inlinks" at bounding box center [404, 204] width 28 height 9
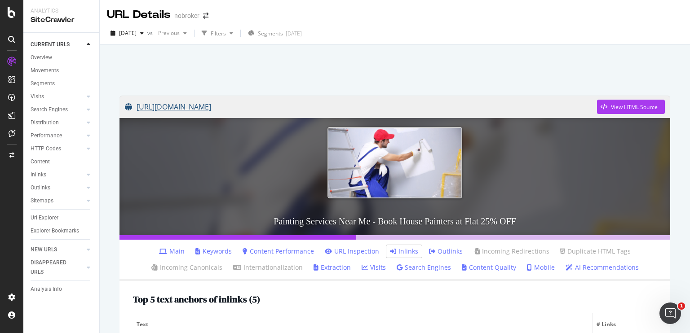
click at [264, 107] on link "https://www.nobroker.in/painting-services/" at bounding box center [361, 107] width 472 height 22
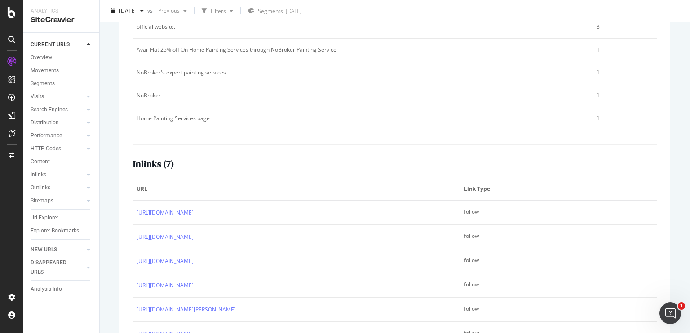
scroll to position [362, 0]
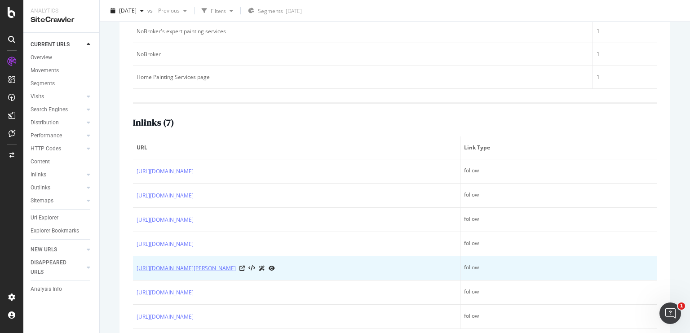
drag, startPoint x: 131, startPoint y: 168, endPoint x: 262, endPoint y: 266, distance: 163.3
click at [262, 266] on div "Top 5 text anchors of inlinks ( 5 ) Text # Links official website. 3 Avail Flat…" at bounding box center [394, 130] width 550 height 423
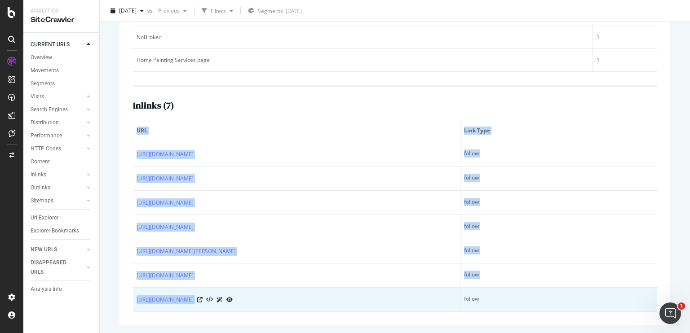
click at [336, 304] on td "https://www.nobroker.in/blog/shalimar-paints-20-litre-price/" at bounding box center [296, 300] width 327 height 24
copy table "URL Link Type https://www.nobroker.in/forum/which-is-better-indigo-paints-vs-as…"
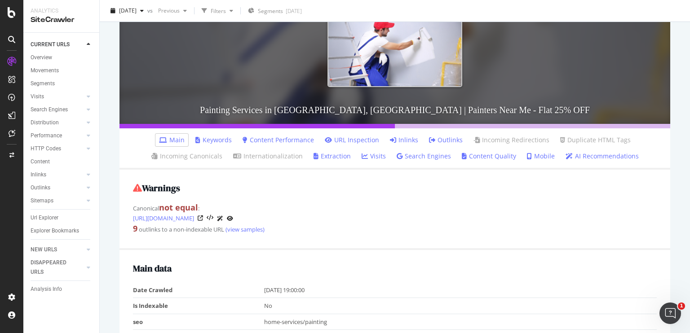
scroll to position [113, 0]
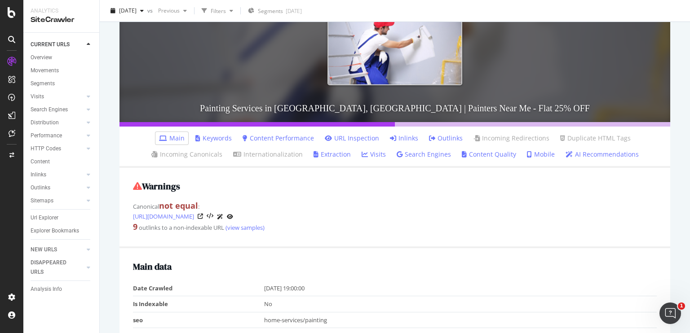
click at [404, 140] on link "Inlinks" at bounding box center [404, 138] width 28 height 9
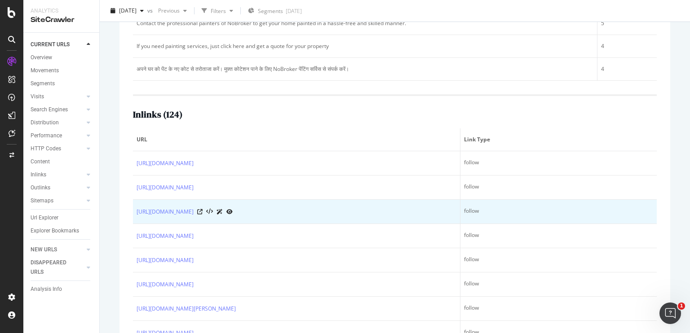
drag, startPoint x: 130, startPoint y: 162, endPoint x: 216, endPoint y: 220, distance: 103.7
click at [216, 220] on div "Top 5 text anchors of inlinks ( Sample of 5 from 92 ) Text # Links Refresh your…" at bounding box center [394, 138] width 550 height 455
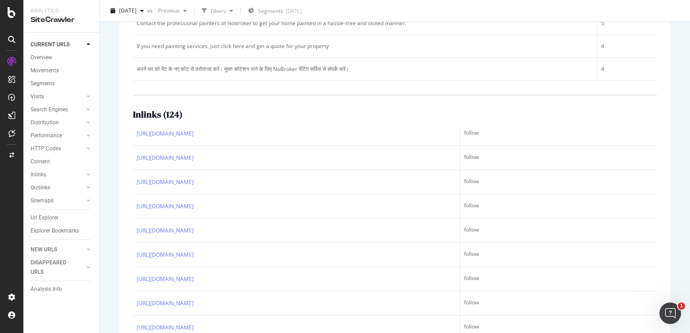
scroll to position [411, 0]
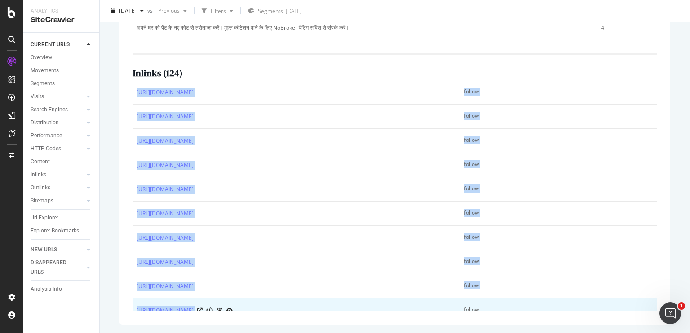
click at [334, 307] on td "https://www.nobroker.in/forum/which-is-best-paint-brush-for-painting-walls/" at bounding box center [296, 311] width 327 height 24
copy table "URL Link Type https://www.nobroker.in/forum/ghar-ke-bahar-ki-diwar-ke-liye-vast…"
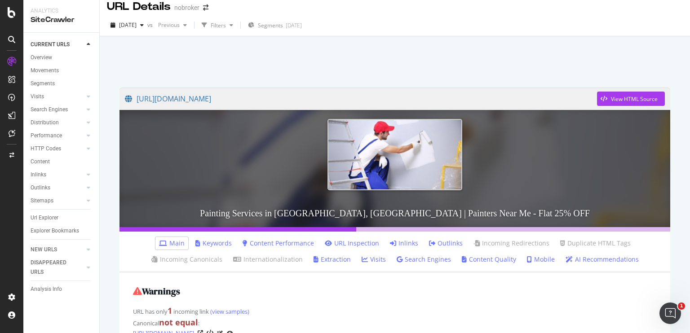
scroll to position [10, 0]
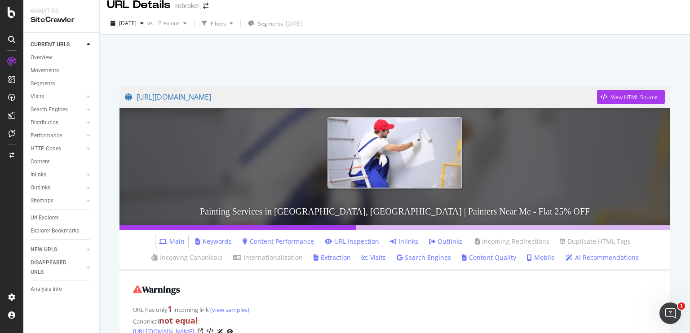
click at [392, 240] on icon at bounding box center [393, 241] width 6 height 6
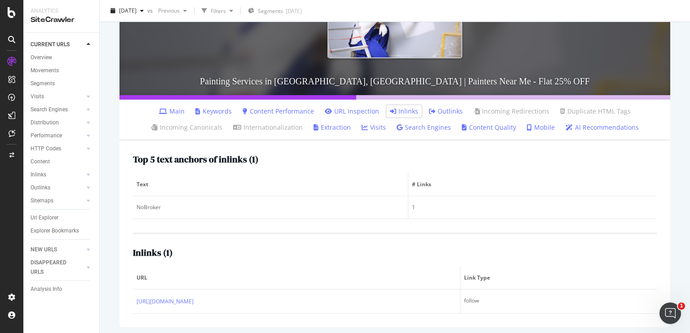
scroll to position [142, 0]
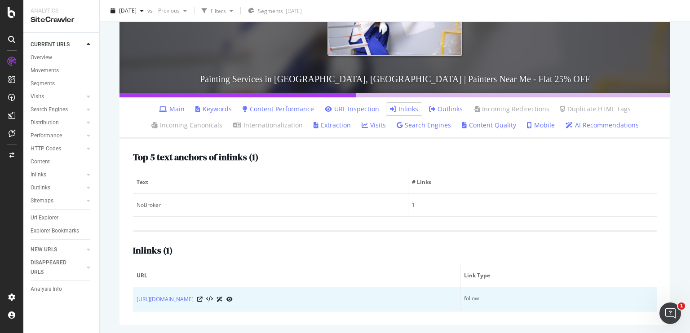
drag, startPoint x: 131, startPoint y: 301, endPoint x: 238, endPoint y: 306, distance: 107.0
click at [238, 306] on div "Top 5 text anchors of inlinks ( 1 ) Text # Links NoBroker 1 Inlinks ( 1 ) URL L…" at bounding box center [394, 232] width 550 height 186
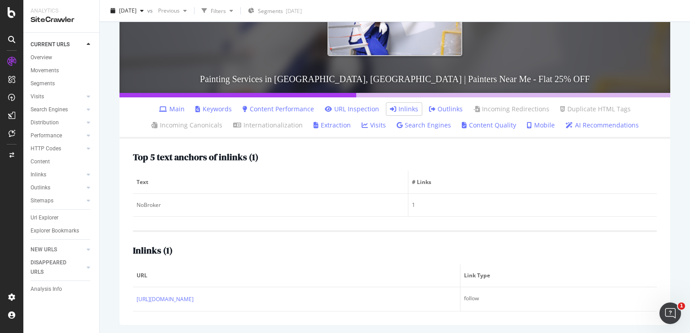
click at [239, 312] on div "Top 5 text anchors of inlinks ( 1 ) Text # Links NoBroker 1 Inlinks ( 1 ) URL L…" at bounding box center [394, 232] width 550 height 186
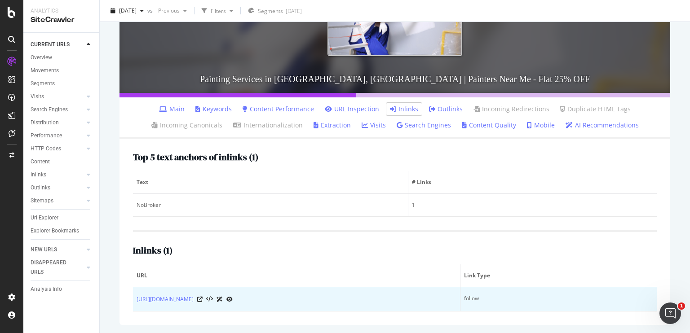
drag, startPoint x: 239, startPoint y: 304, endPoint x: 133, endPoint y: 298, distance: 106.1
click at [133, 298] on td "https://www.nobroker.in/blog/voc-paint/" at bounding box center [296, 299] width 327 height 24
copy link "https://www.nobroker.in/blog/voc-paint/"
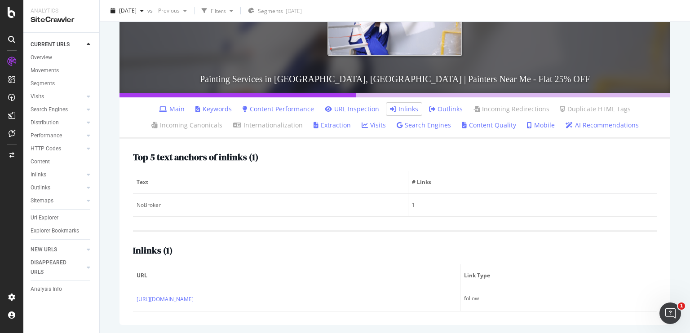
copy link "https://www.nobroker.in/blog/voc-paint/"
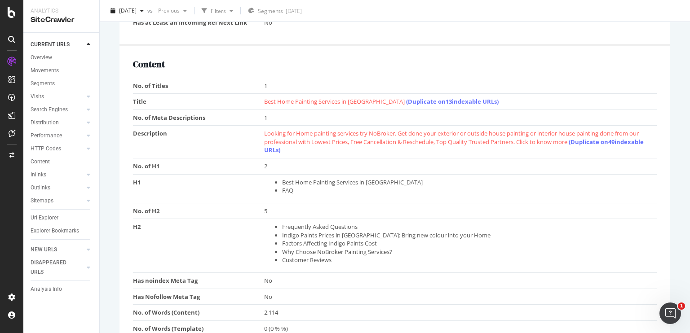
scroll to position [418, 0]
